Goal: Information Seeking & Learning: Learn about a topic

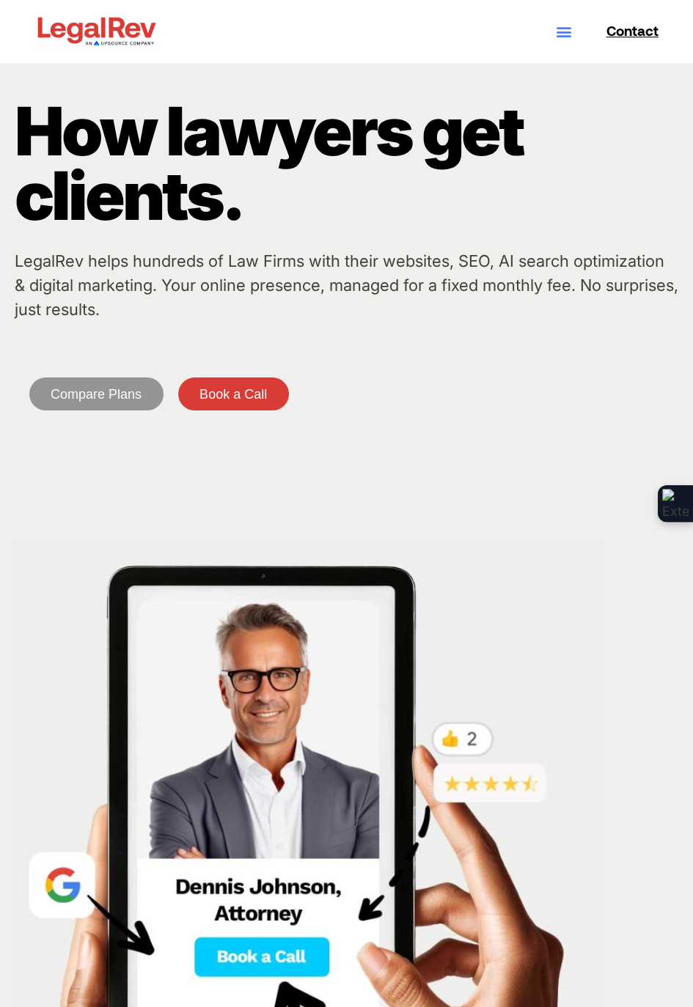
click at [569, 33] on icon "Menu Toggle" at bounding box center [564, 31] width 16 height 16
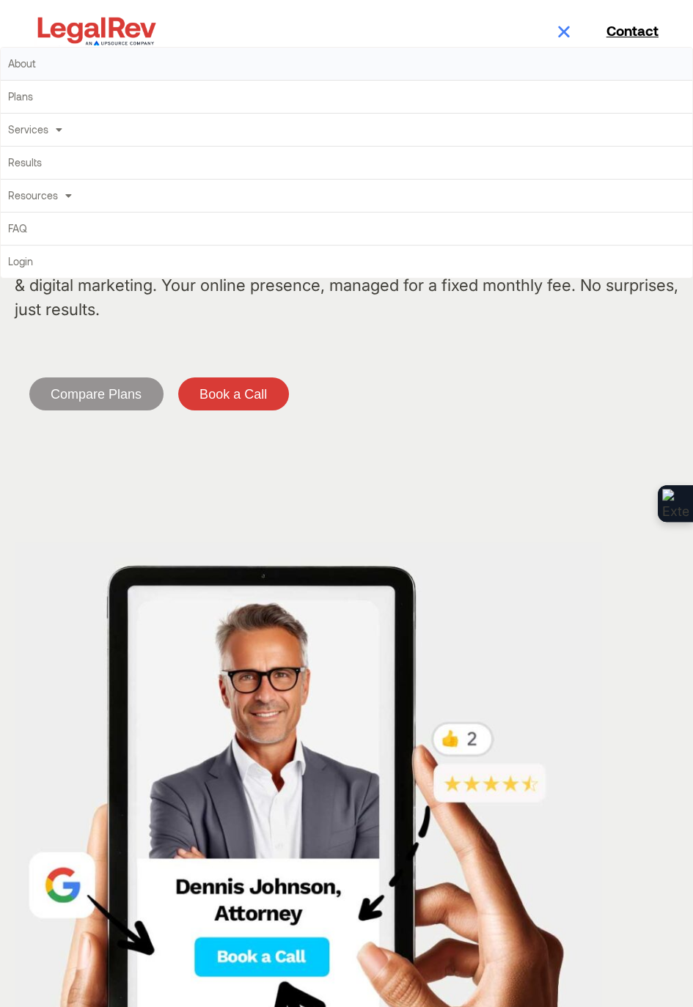
click at [26, 66] on link "About" at bounding box center [346, 64] width 691 height 32
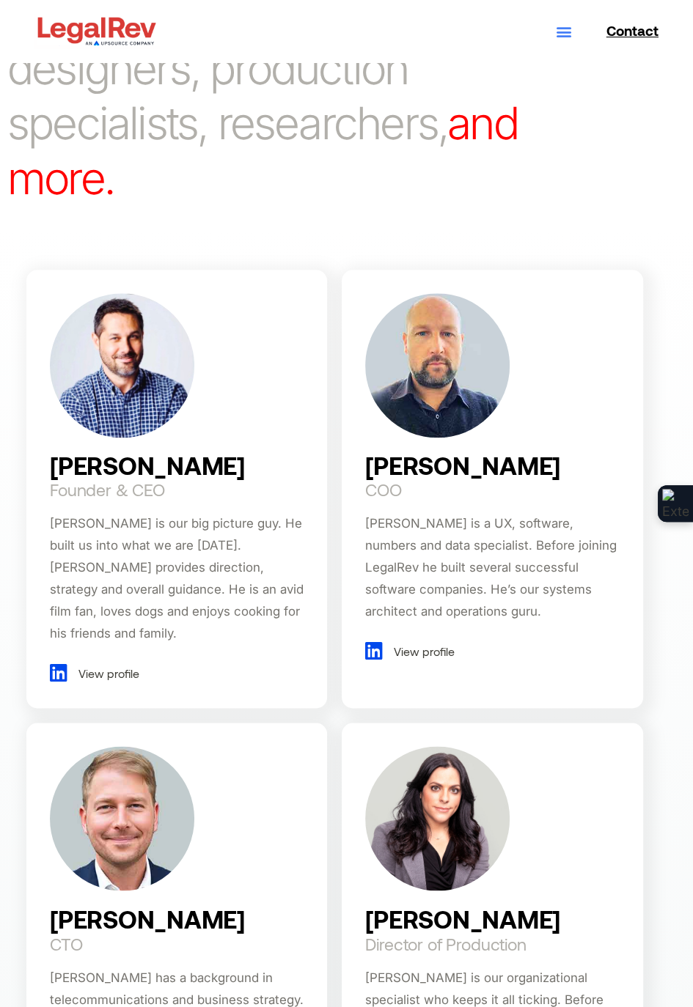
scroll to position [943, 0]
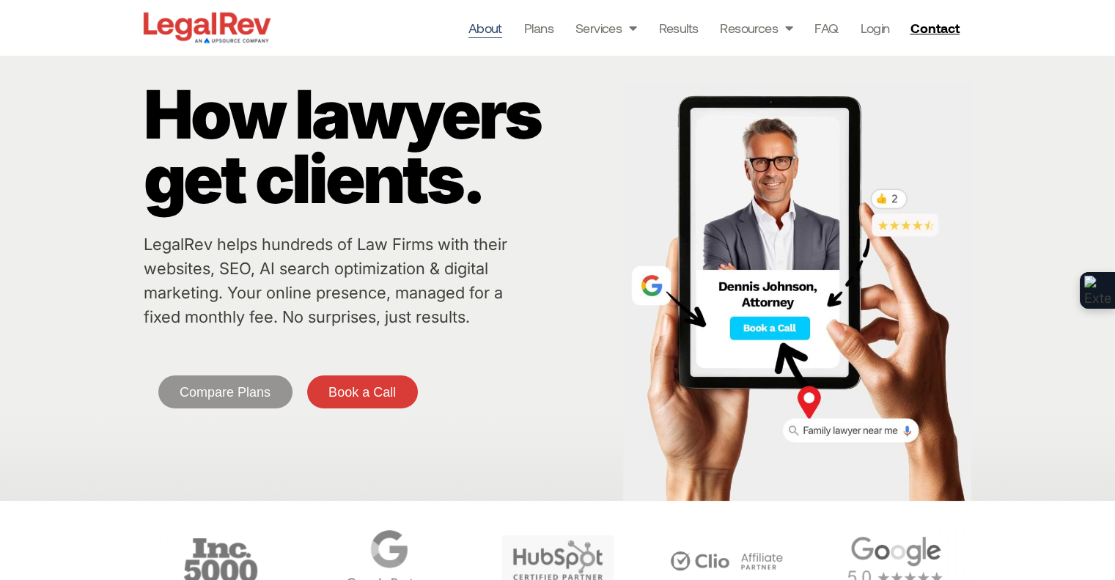
click at [496, 23] on link "About" at bounding box center [485, 28] width 34 height 21
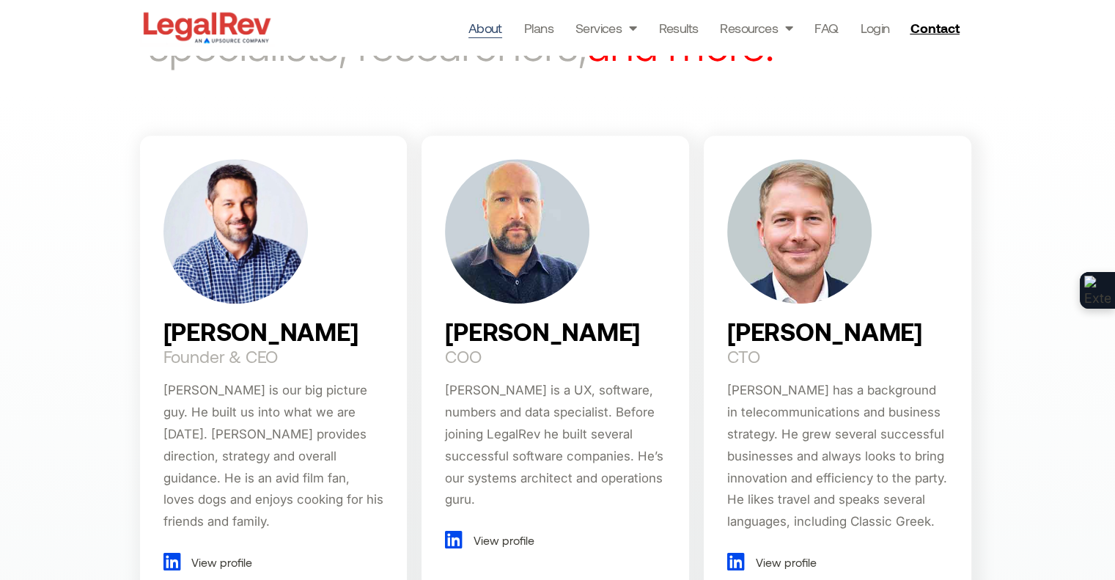
scroll to position [882, 0]
click at [218, 551] on span "View profile" at bounding box center [220, 562] width 65 height 22
